Goal: Task Accomplishment & Management: Use online tool/utility

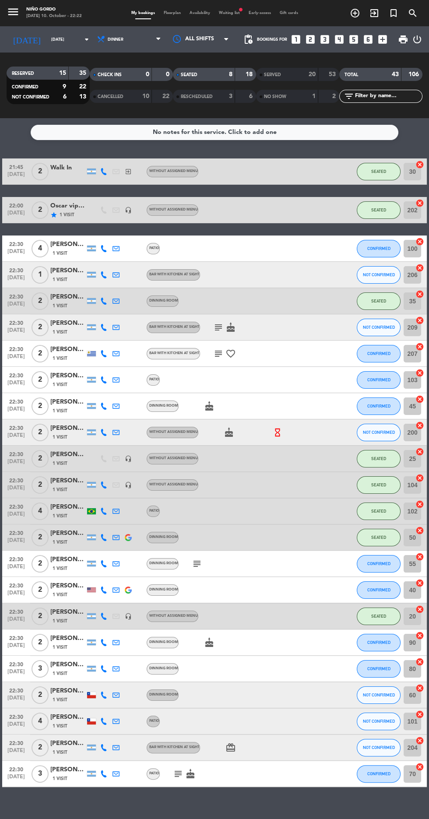
click at [177, 13] on span "Floorplan" at bounding box center [172, 13] width 26 height 4
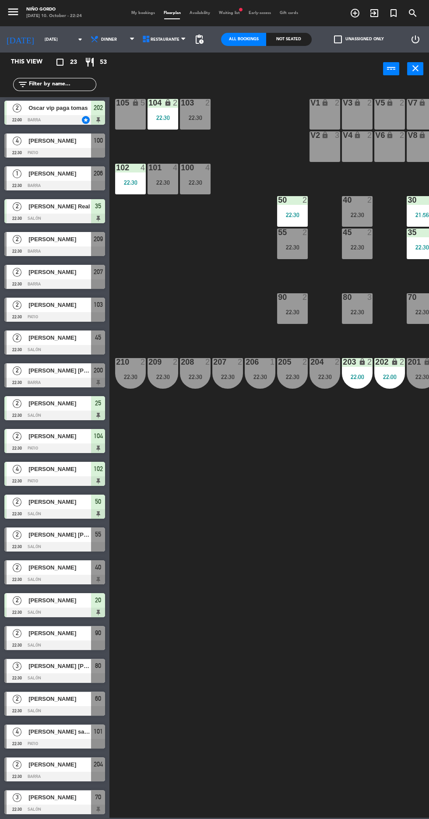
click at [92, 277] on div "207" at bounding box center [98, 272] width 14 height 14
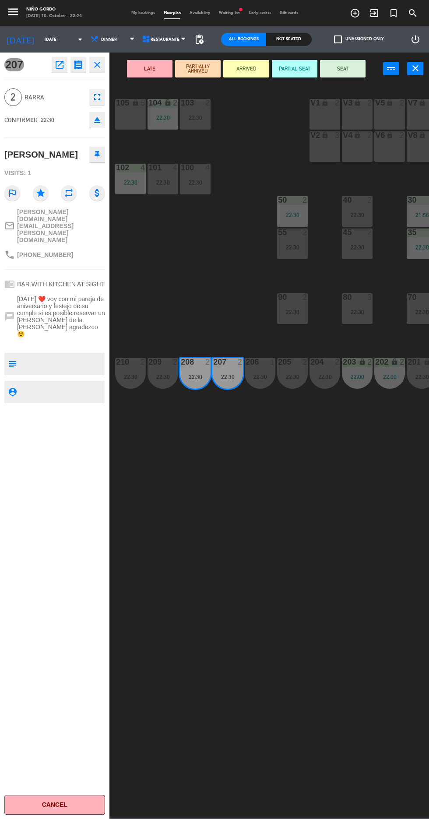
click at [344, 75] on button "SEAT" at bounding box center [343, 69] width 46 height 18
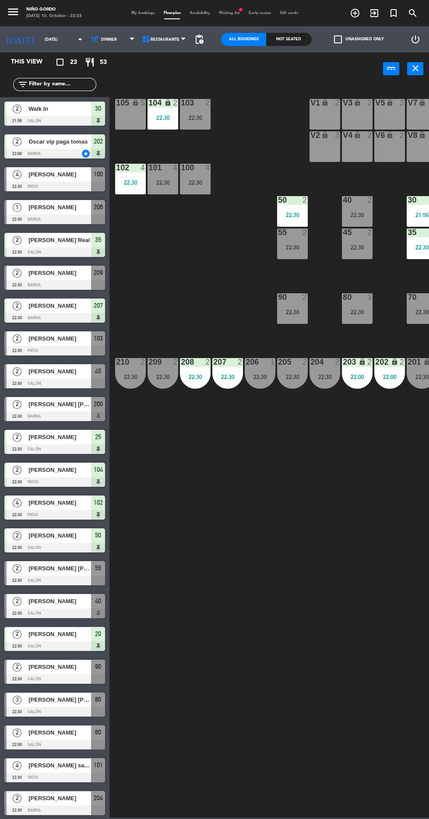
click at [88, 709] on div at bounding box center [54, 712] width 101 height 10
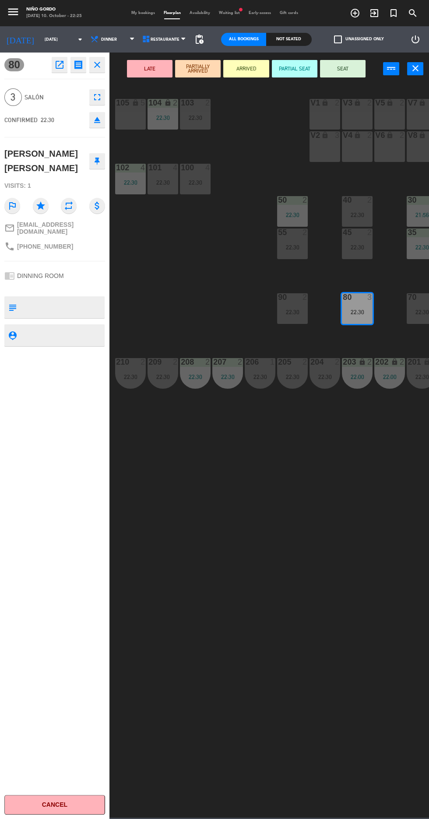
click at [338, 76] on button "SEAT" at bounding box center [343, 69] width 46 height 18
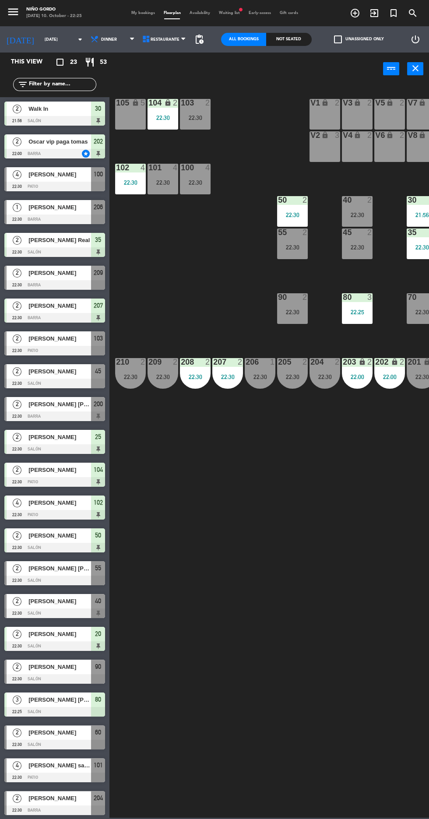
scroll to position [34, 0]
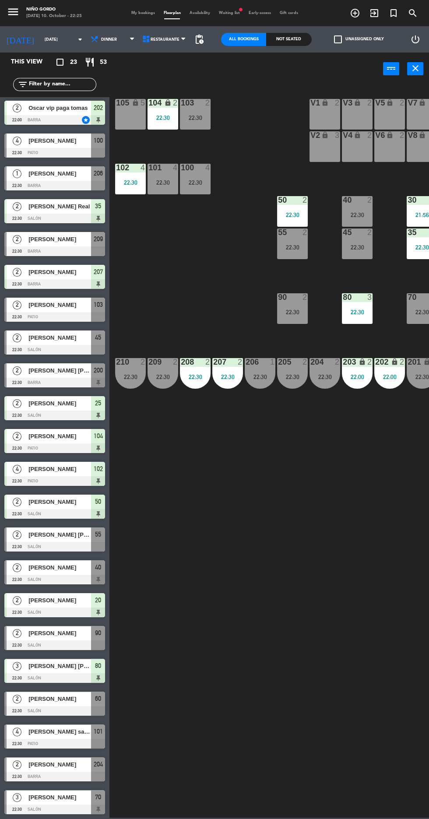
click at [75, 534] on span "[PERSON_NAME] [PERSON_NAME]" at bounding box center [59, 534] width 63 height 9
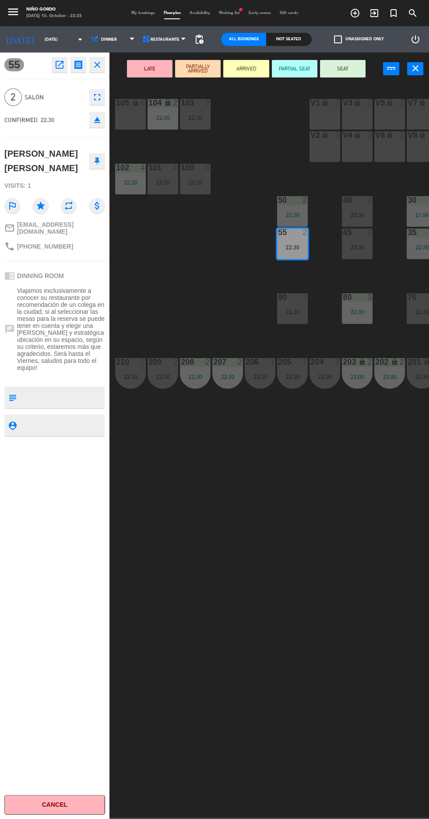
click at [342, 68] on button "SEAT" at bounding box center [343, 69] width 46 height 18
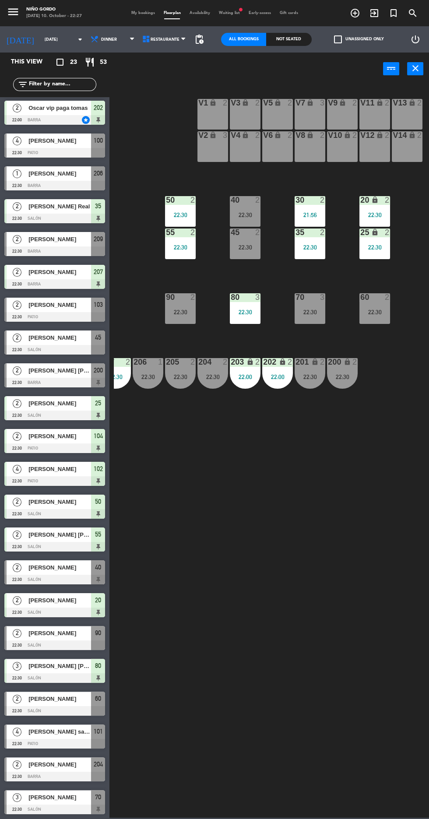
click at [309, 298] on div at bounding box center [310, 297] width 14 height 8
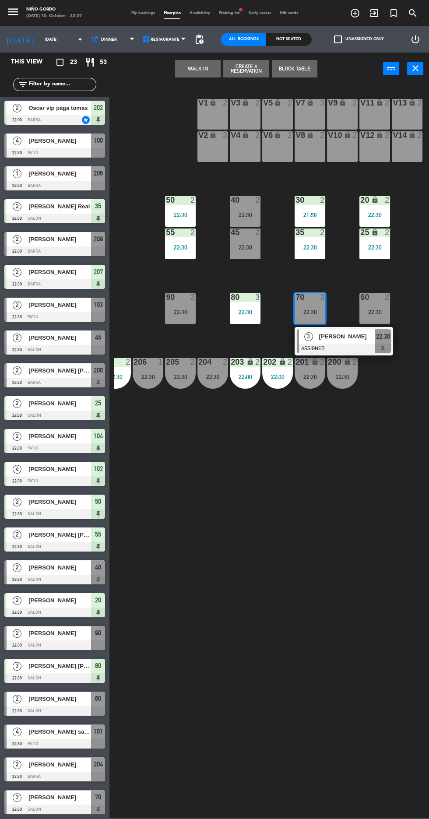
click at [333, 337] on span "[PERSON_NAME]" at bounding box center [347, 336] width 56 height 9
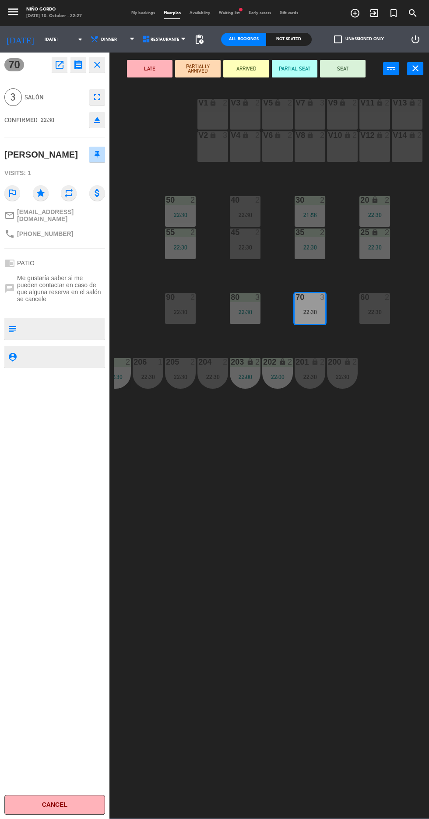
click at [341, 76] on button "SEAT" at bounding box center [343, 69] width 46 height 18
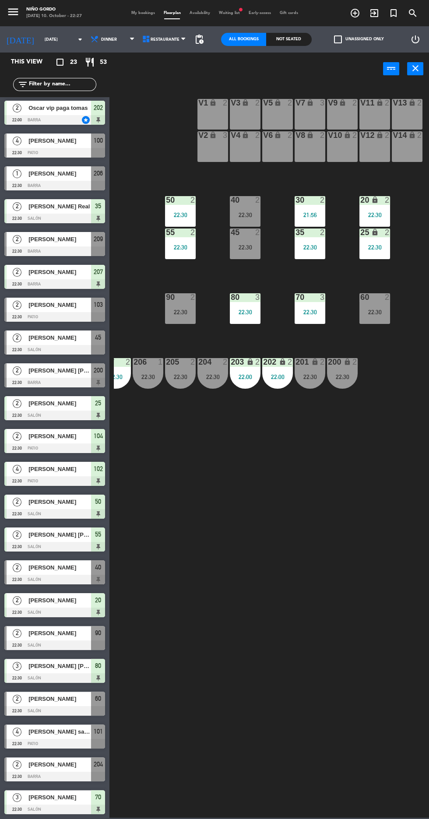
click at [80, 148] on div at bounding box center [54, 153] width 101 height 10
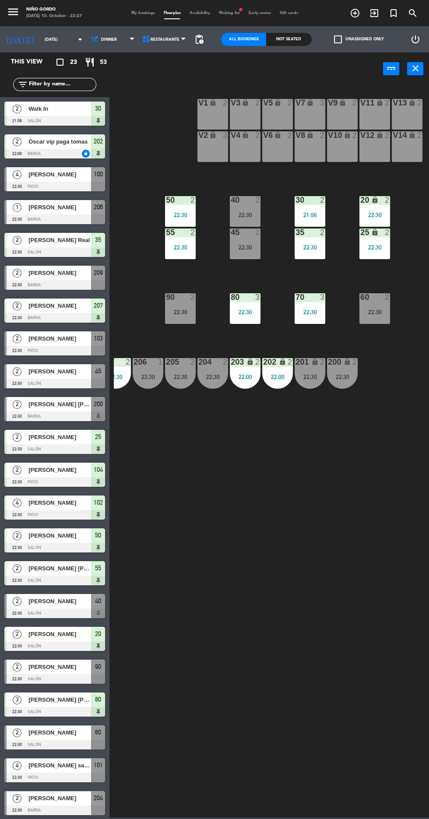
scroll to position [0, 0]
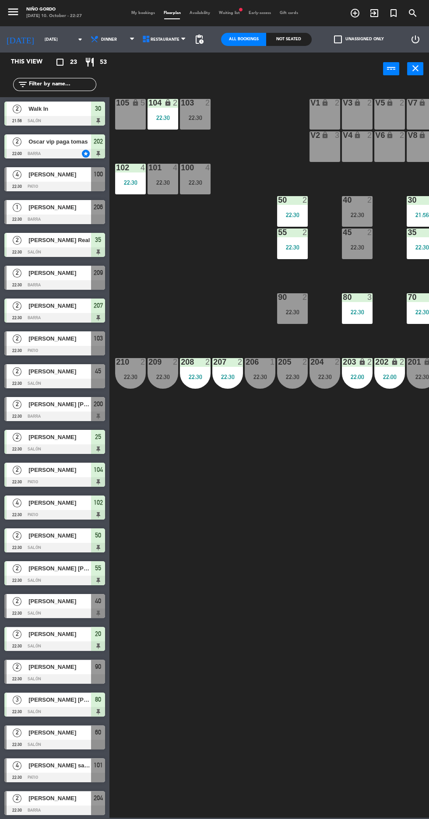
click at [88, 763] on span "[PERSON_NAME] santa [PERSON_NAME]" at bounding box center [59, 765] width 63 height 9
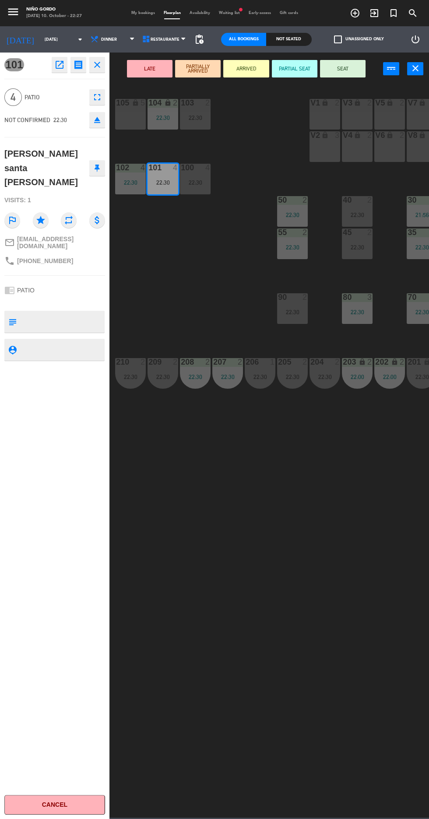
click at [353, 73] on button "SEAT" at bounding box center [343, 69] width 46 height 18
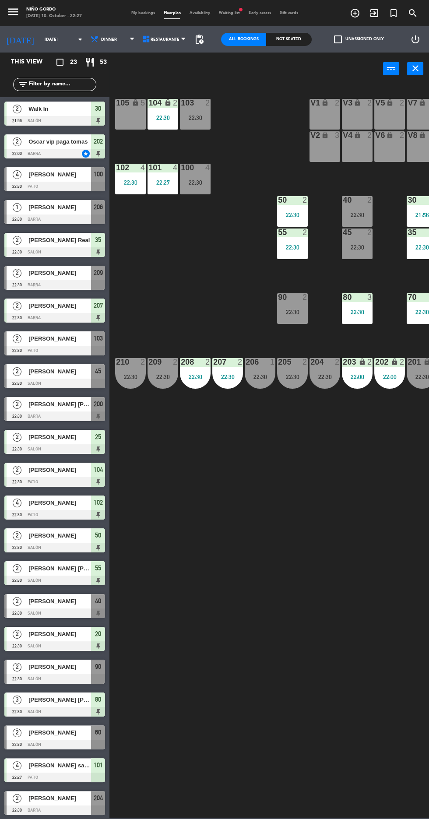
scroll to position [34, 0]
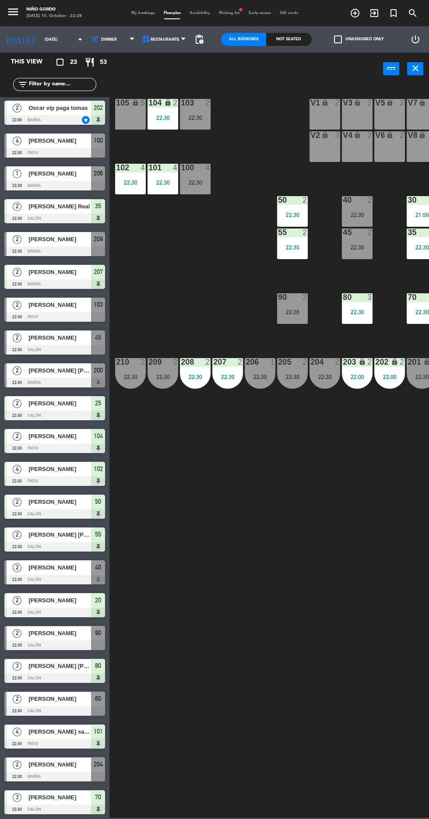
click at [49, 239] on span "[PERSON_NAME]" at bounding box center [59, 239] width 63 height 9
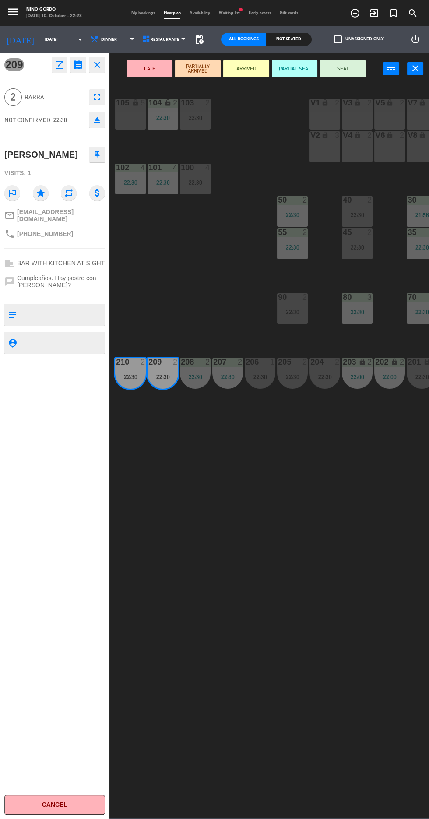
click at [336, 68] on button "SEAT" at bounding box center [343, 69] width 46 height 18
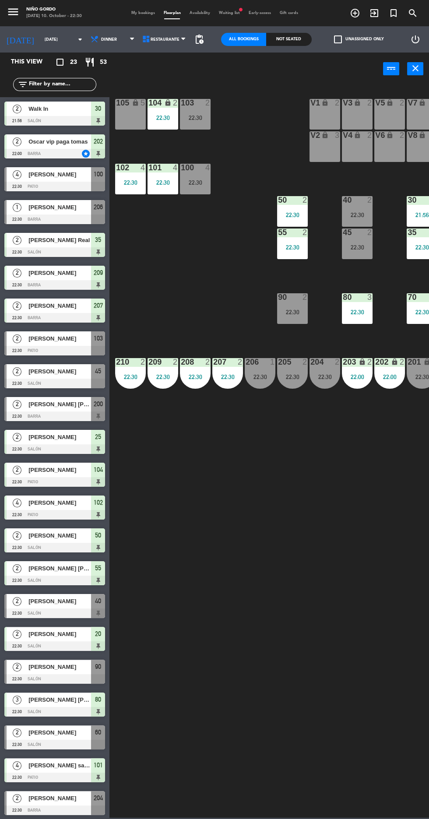
click at [94, 602] on div "40" at bounding box center [98, 601] width 14 height 14
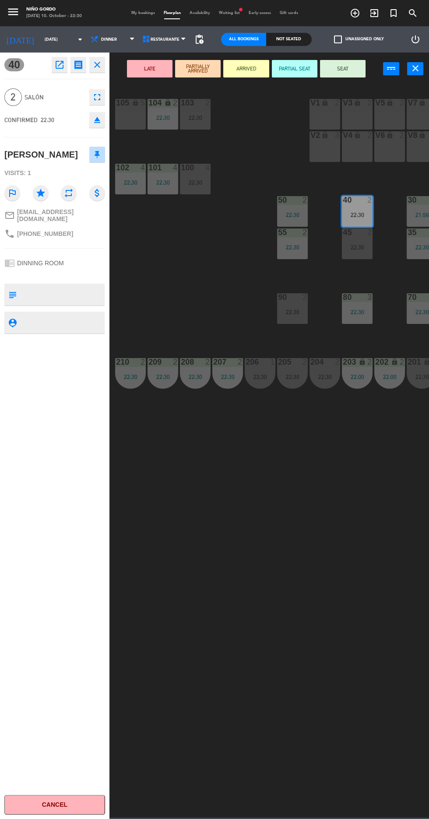
click at [348, 71] on button "SEAT" at bounding box center [343, 69] width 46 height 18
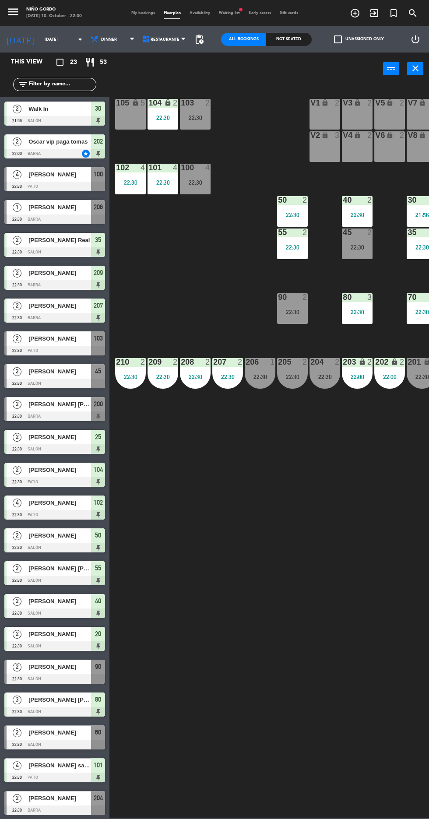
scroll to position [5, 0]
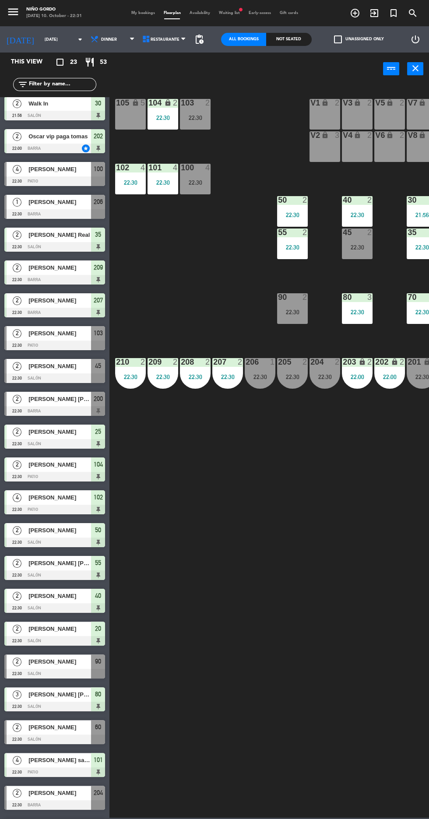
click at [56, 345] on div at bounding box center [54, 345] width 101 height 10
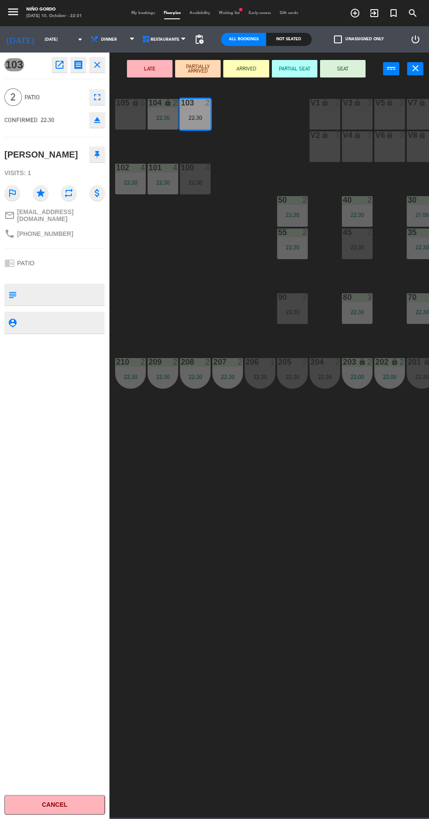
click at [328, 75] on button "SEAT" at bounding box center [343, 69] width 46 height 18
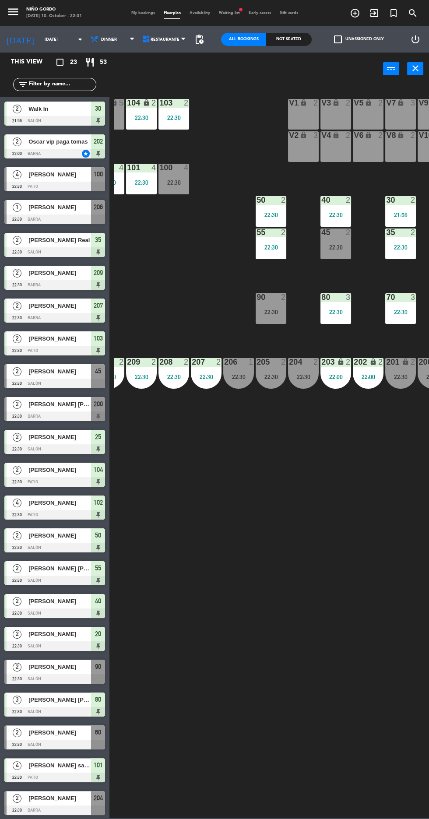
scroll to position [0, 17]
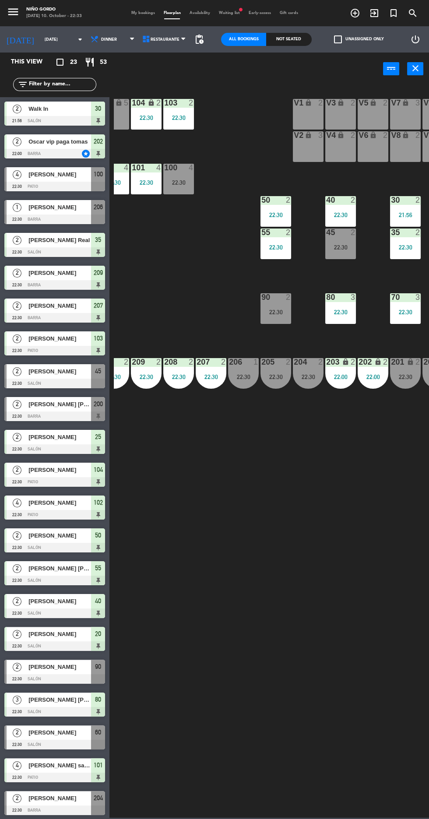
click at [88, 379] on div at bounding box center [54, 384] width 101 height 10
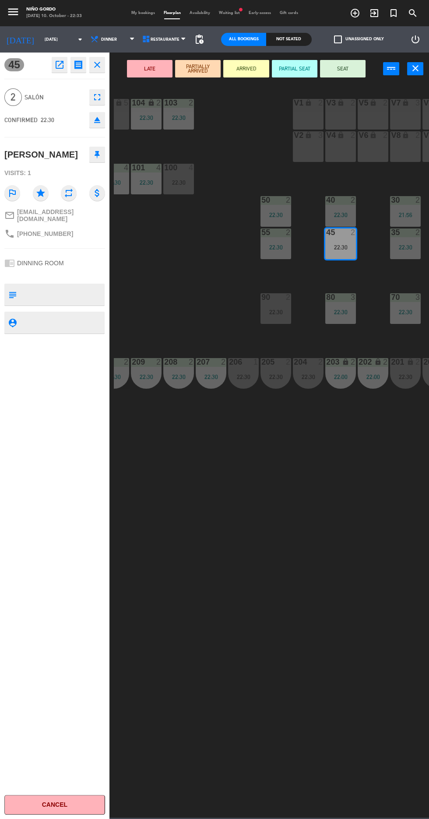
click at [246, 68] on button "ARRIVED" at bounding box center [246, 69] width 46 height 18
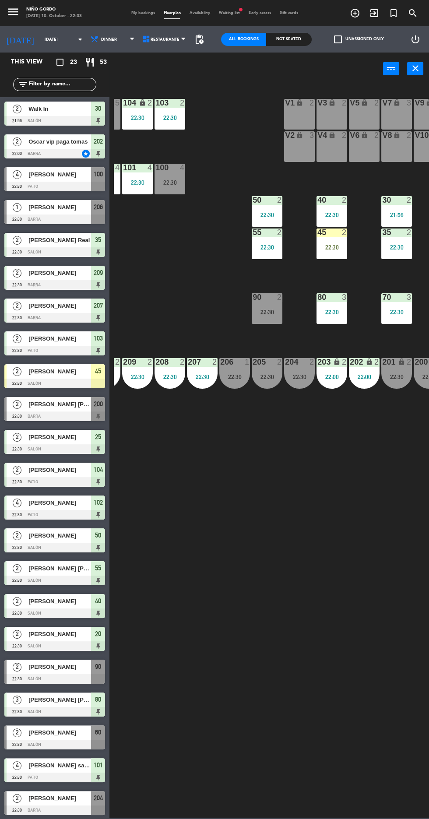
scroll to position [0, 26]
click at [51, 807] on div at bounding box center [54, 810] width 101 height 10
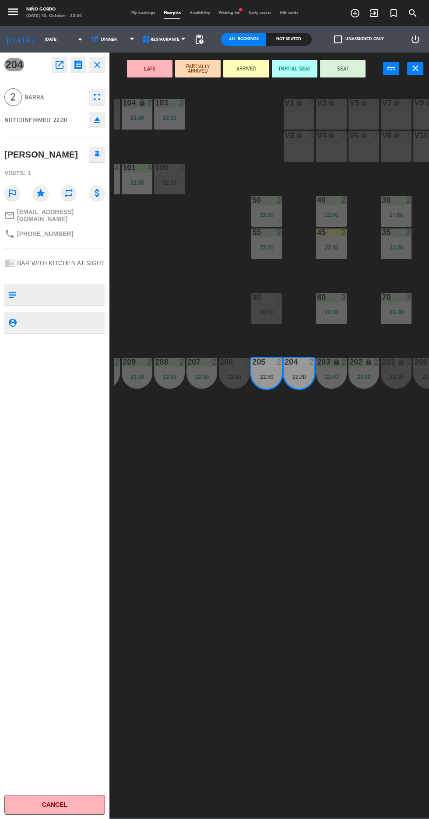
click at [351, 72] on button "SEAT" at bounding box center [343, 69] width 46 height 18
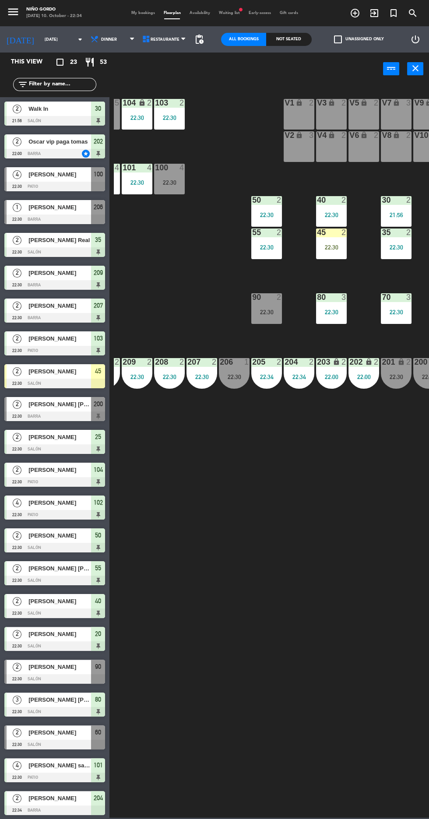
scroll to position [34, 0]
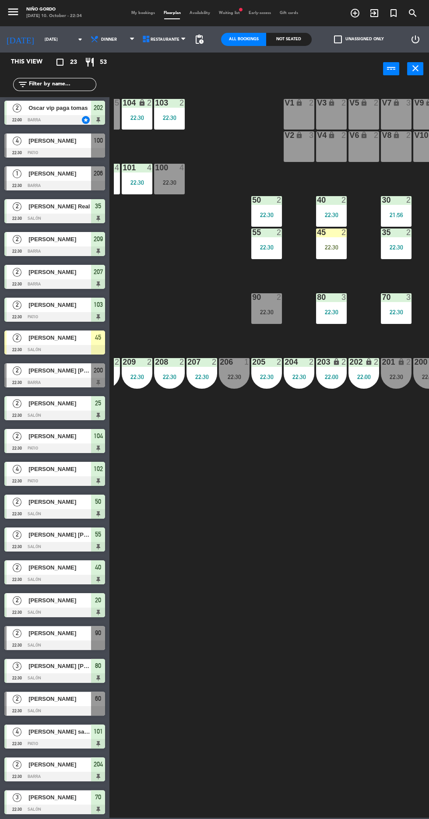
click at [84, 372] on span "[PERSON_NAME] [PERSON_NAME]" at bounding box center [59, 370] width 63 height 9
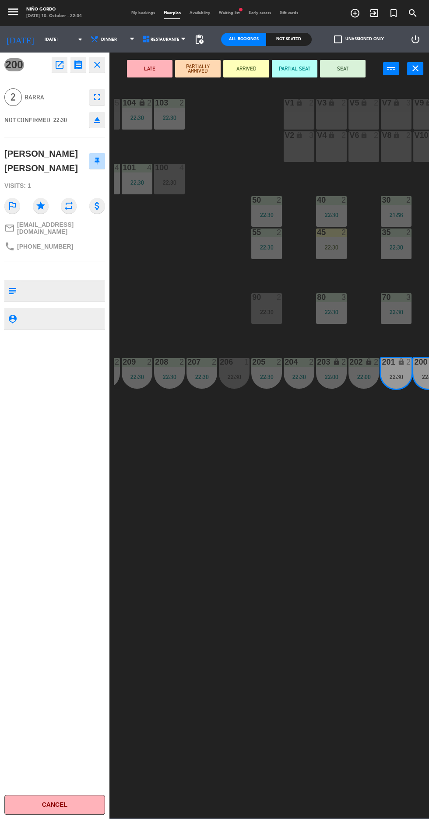
click at [336, 69] on button "SEAT" at bounding box center [343, 69] width 46 height 18
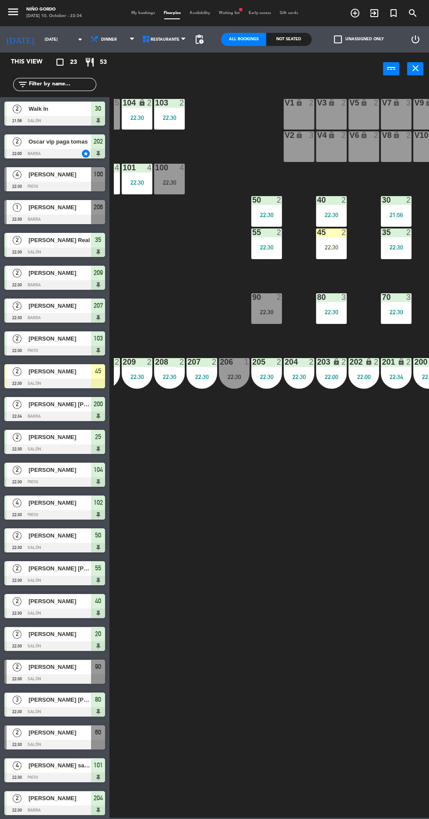
scroll to position [3, 0]
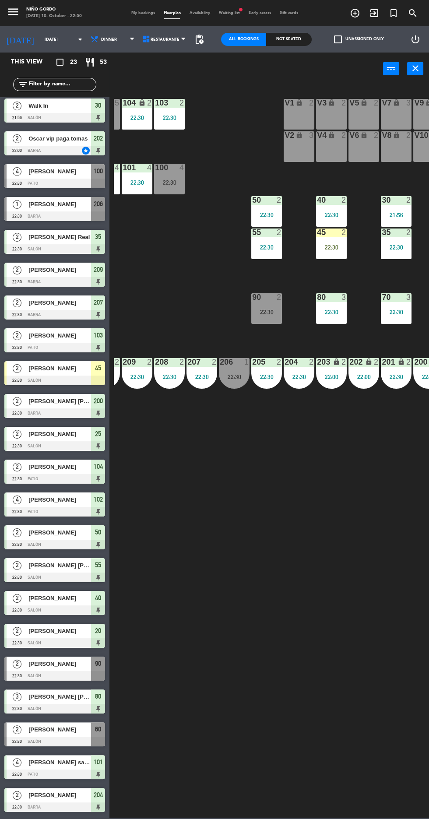
click at [257, 372] on div "205 2 22:30" at bounding box center [266, 373] width 31 height 31
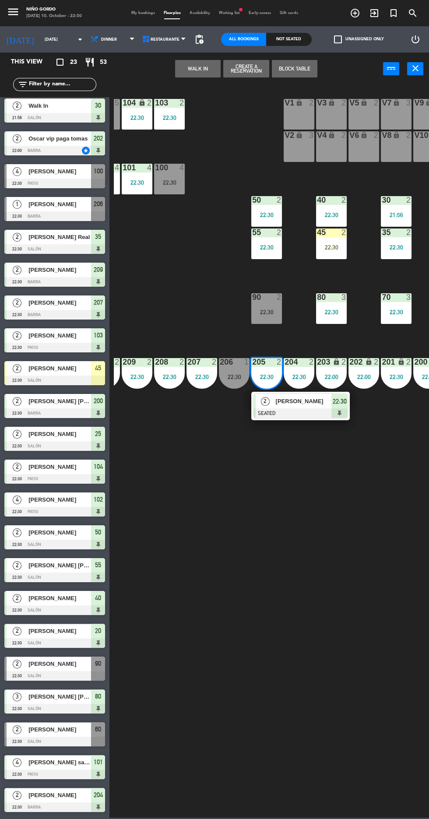
click at [197, 517] on div "105 lock 5 104 lock 2 22:30 103 2 22:30 V1 lock 2 V3 lock 2 V9 lock 2 V5 lock 2…" at bounding box center [271, 451] width 315 height 734
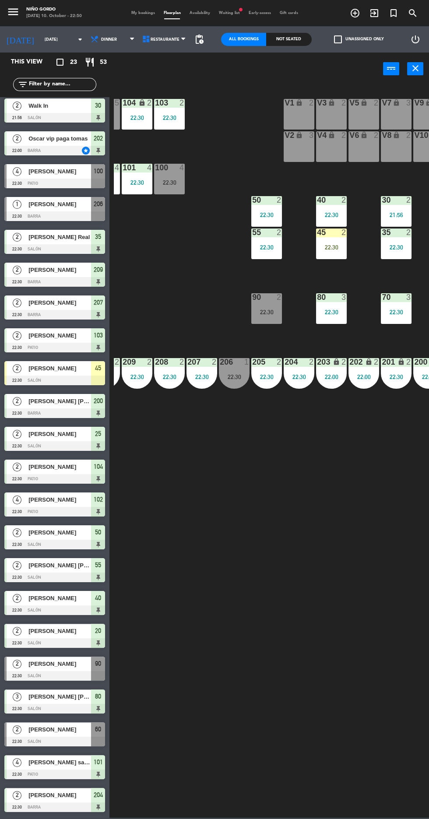
click at [228, 365] on div at bounding box center [234, 362] width 14 height 8
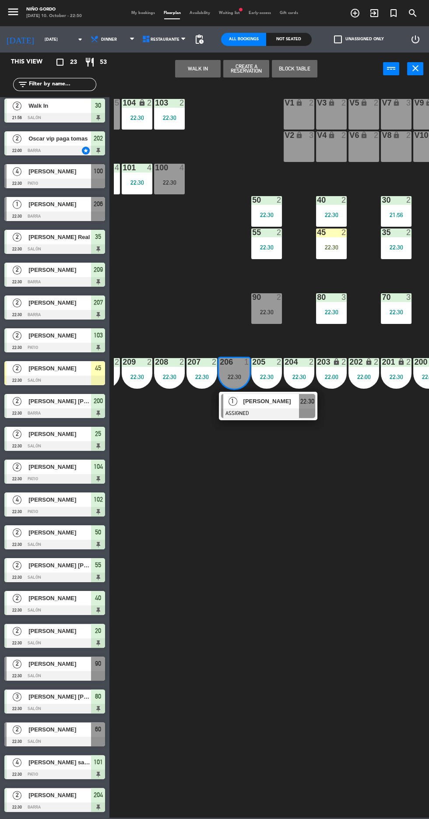
click at [242, 411] on div at bounding box center [268, 413] width 94 height 10
